Goal: Information Seeking & Learning: Learn about a topic

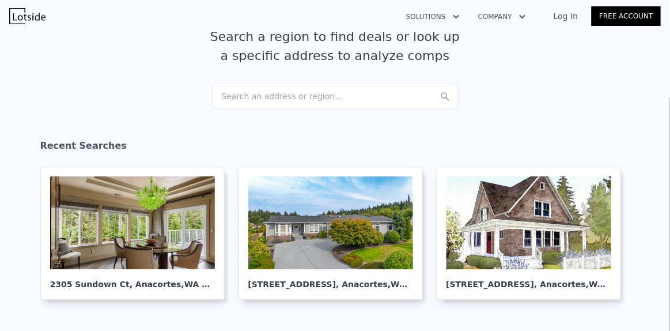
scroll to position [66, 0]
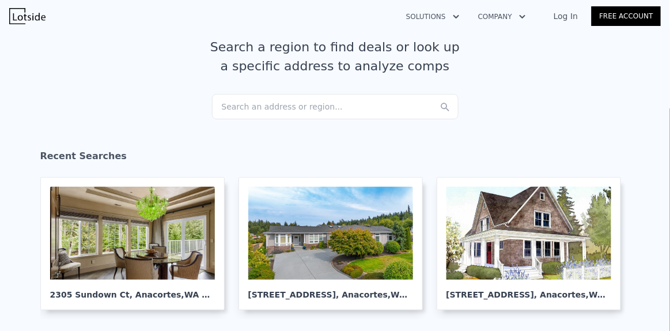
click at [280, 104] on div "Search an address or region..." at bounding box center [335, 106] width 247 height 25
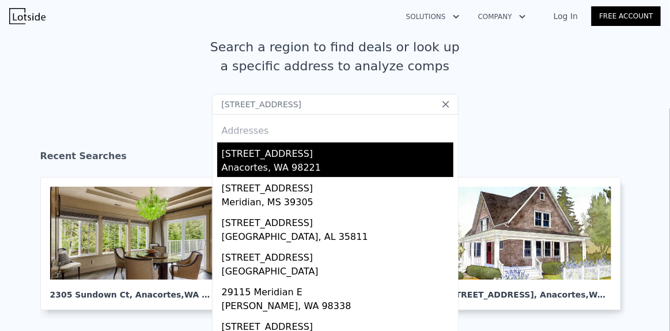
type input "[STREET_ADDRESS]"
click at [263, 157] on div "[STREET_ADDRESS]" at bounding box center [338, 151] width 232 height 18
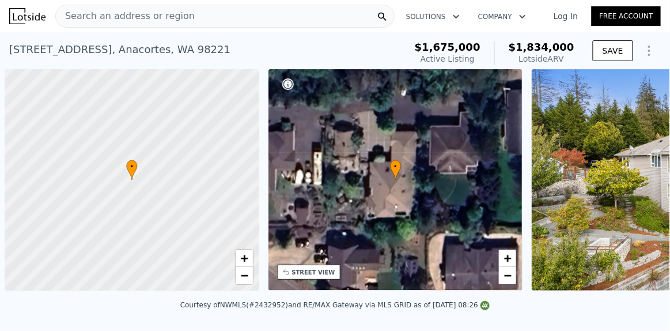
scroll to position [0, 4]
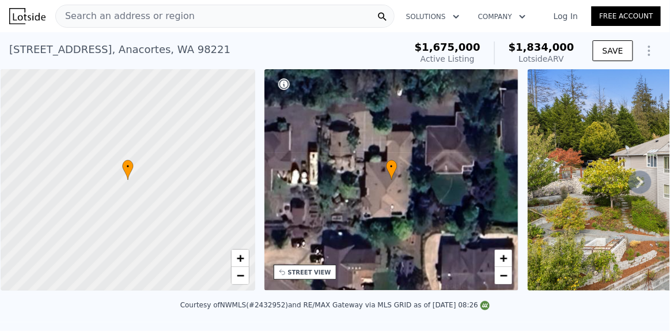
click at [632, 186] on icon at bounding box center [640, 182] width 23 height 23
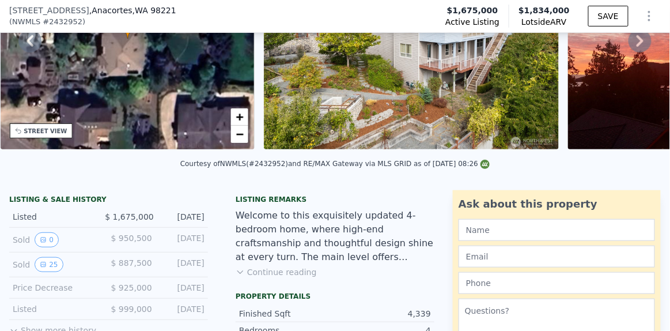
scroll to position [158, 0]
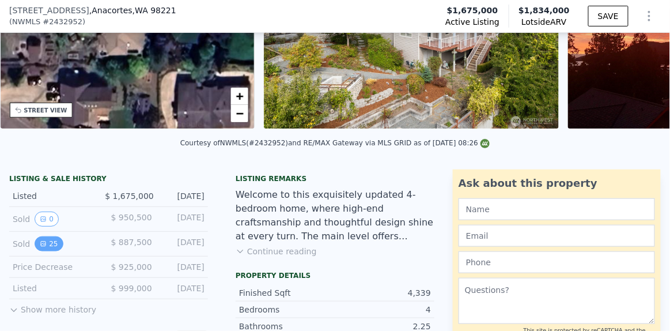
click at [41, 246] on icon "View historical data" at bounding box center [43, 243] width 5 height 5
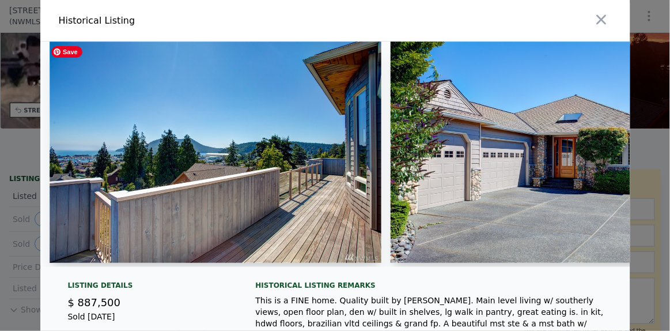
click at [183, 186] on img at bounding box center [216, 151] width 333 height 221
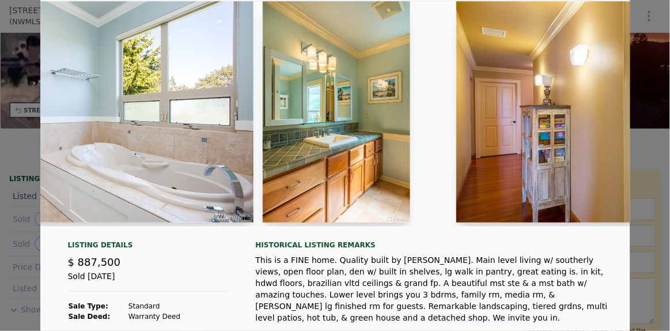
scroll to position [0, 3414]
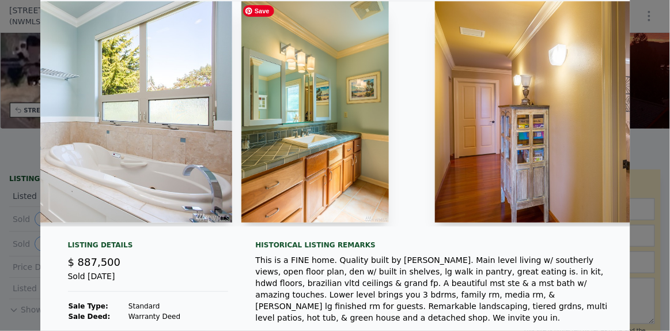
click at [294, 143] on img at bounding box center [315, 111] width 148 height 221
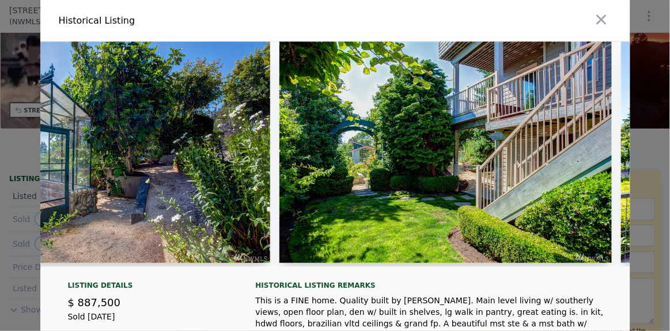
scroll to position [0, 6360]
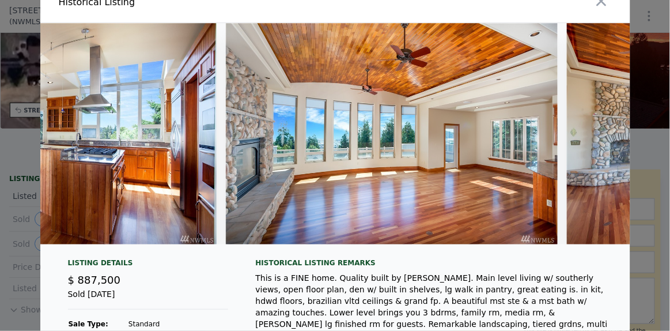
scroll to position [0, 1139]
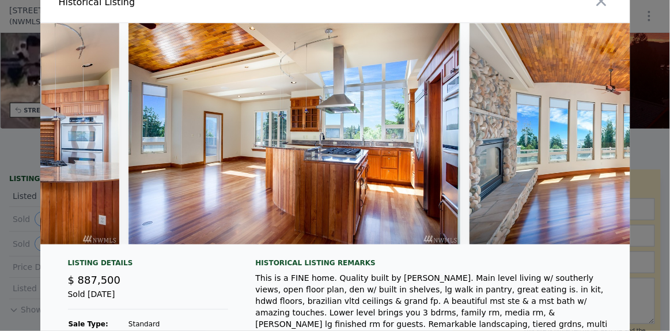
click at [156, 269] on div "Listing Details" at bounding box center [148, 265] width 160 height 14
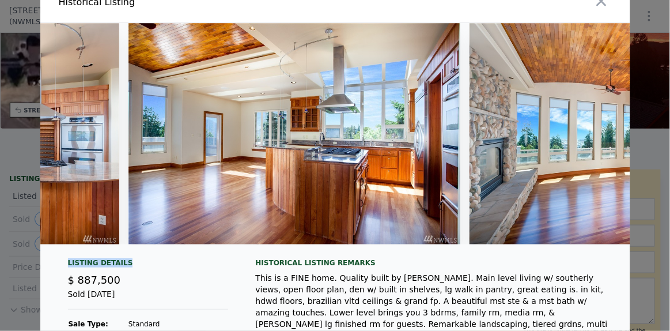
click at [156, 269] on div "Listing Details" at bounding box center [148, 265] width 160 height 14
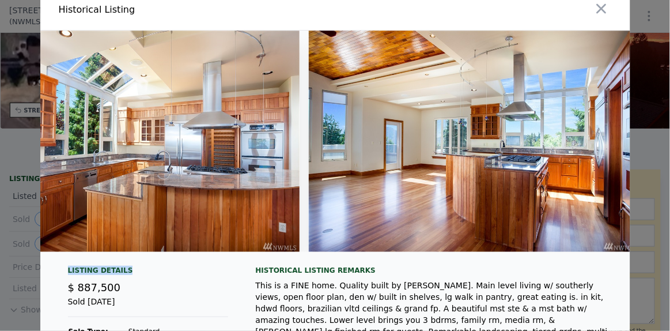
scroll to position [0, 0]
